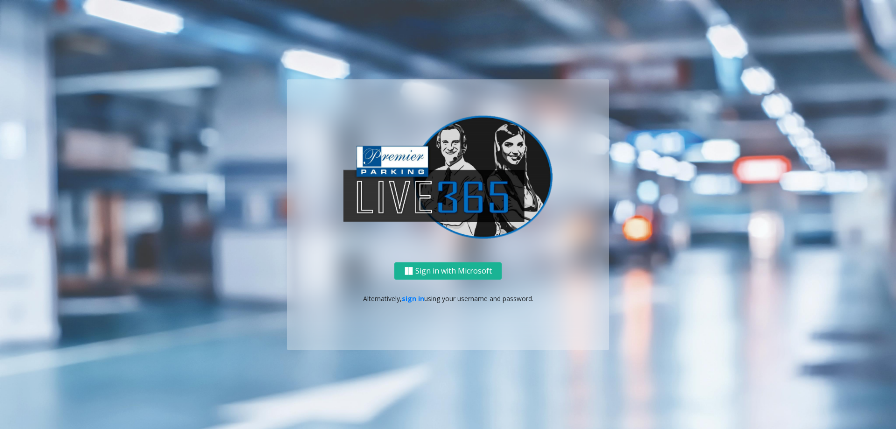
click at [414, 294] on p "Alternatively, sign in using your username and password." at bounding box center [447, 299] width 303 height 10
click at [417, 292] on div "Sign in with Microsoft Alternatively, sign in using your username and password." at bounding box center [448, 306] width 322 height 88
click at [416, 297] on link "sign in" at bounding box center [413, 298] width 22 height 9
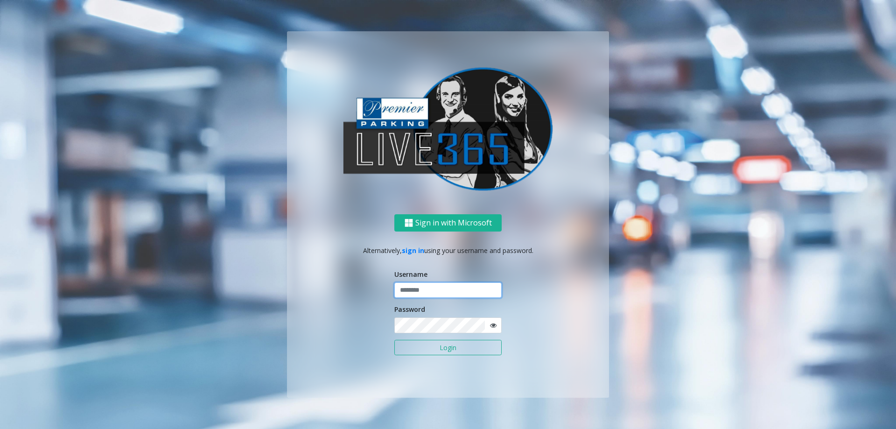
click at [454, 293] on input "text" at bounding box center [447, 290] width 107 height 16
type input "**********"
click at [394, 340] on button "Login" at bounding box center [447, 348] width 107 height 16
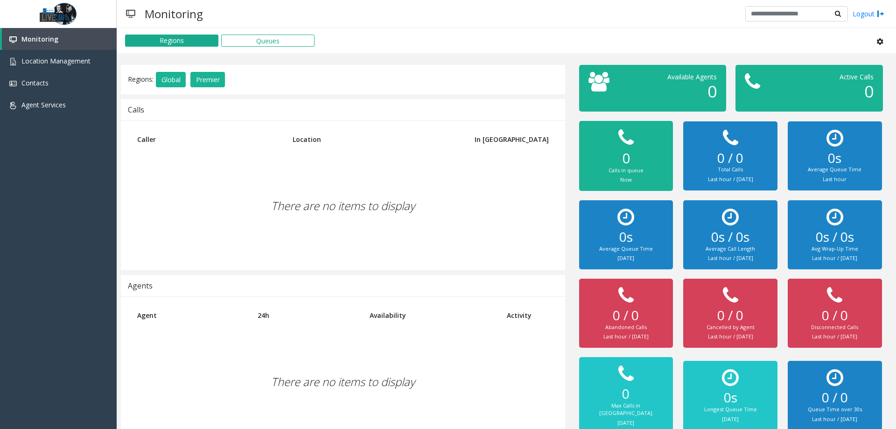
click at [408, 251] on div "There are no items to display" at bounding box center [343, 206] width 426 height 110
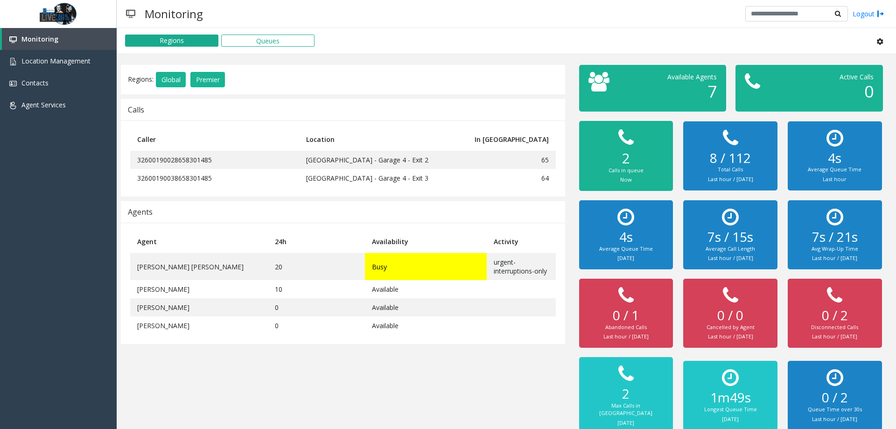
click at [462, 95] on div "Regions: Global Premier Calls Caller Location In [GEOGRAPHIC_DATA] 326001900286…" at bounding box center [343, 252] width 458 height 374
click at [509, 388] on div "Regions: Global Premier Calls Caller Location In [GEOGRAPHIC_DATA] 326001900286…" at bounding box center [343, 252] width 458 height 374
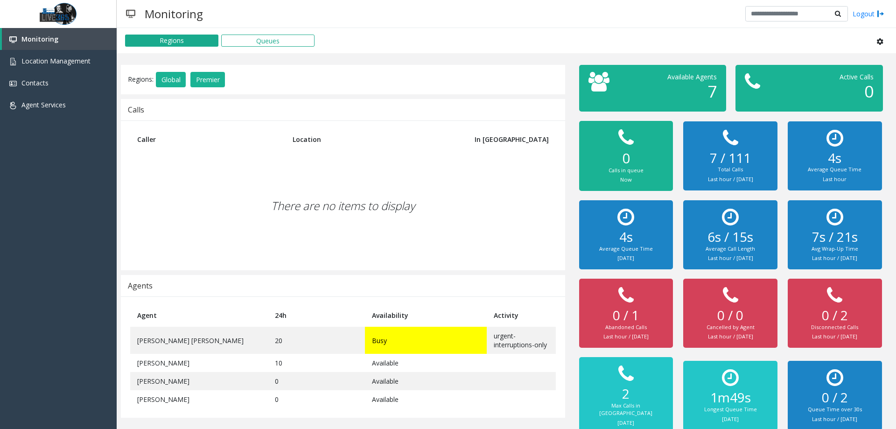
click at [411, 210] on div "There are no items to display" at bounding box center [343, 206] width 426 height 110
click at [414, 210] on div "There are no items to display" at bounding box center [343, 206] width 426 height 110
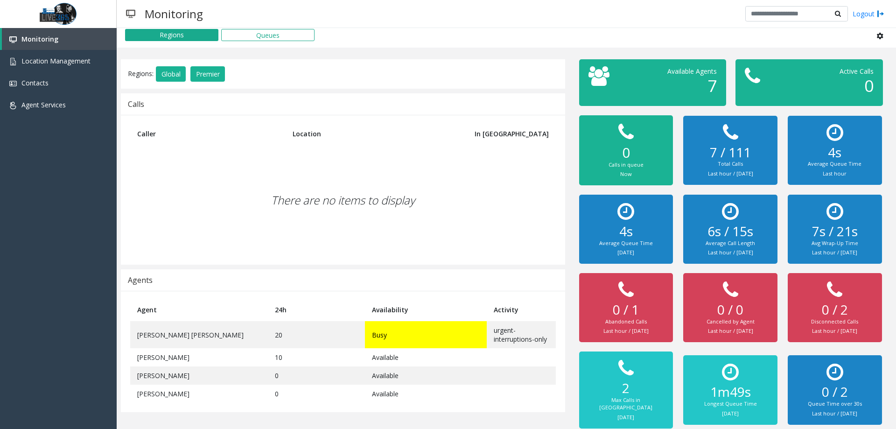
click at [457, 208] on div "There are no items to display" at bounding box center [343, 200] width 426 height 110
click at [304, 170] on div "There are no items to display" at bounding box center [343, 200] width 426 height 110
